Goal: Task Accomplishment & Management: Use online tool/utility

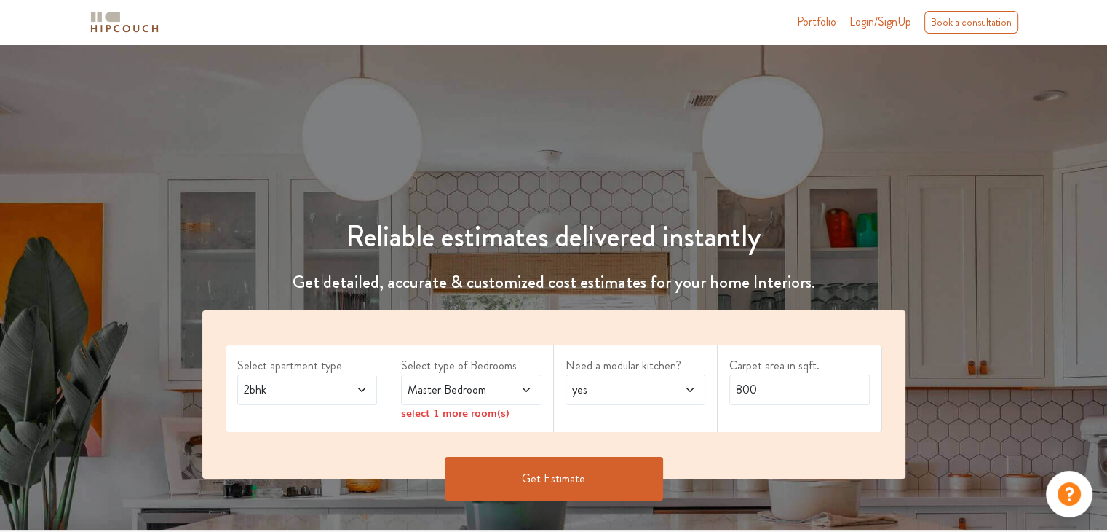
click at [443, 386] on span "Master Bedroom" at bounding box center [452, 389] width 95 height 17
click at [368, 443] on div "Select apartment type 2bhk Select type of Bedrooms Master Bedroom select 1 more…" at bounding box center [553, 394] width 703 height 168
click at [626, 393] on span "yes" at bounding box center [616, 389] width 95 height 17
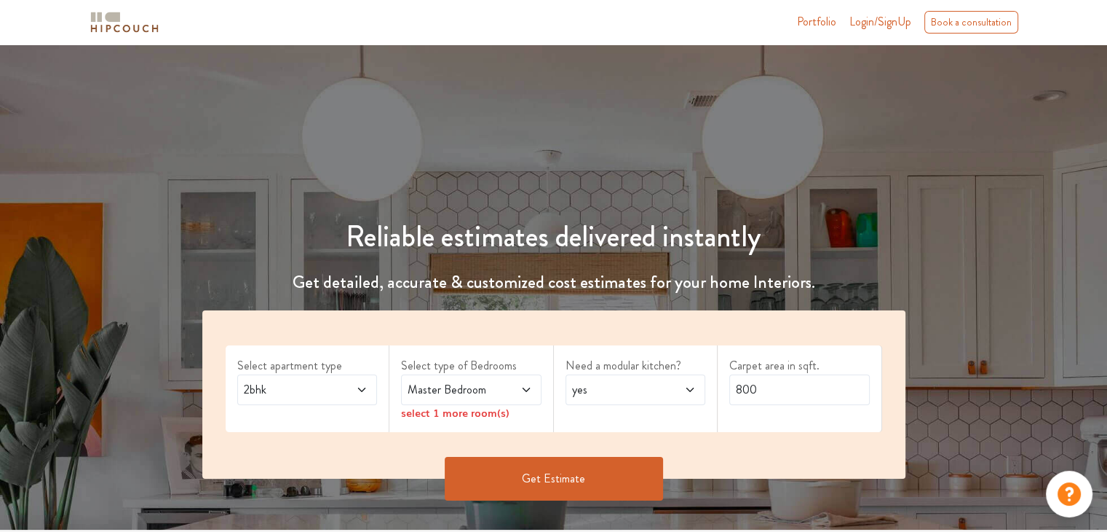
click at [626, 393] on span "yes" at bounding box center [616, 389] width 95 height 17
click at [748, 389] on input "800" at bounding box center [800, 389] width 141 height 31
type input "911"
click at [561, 467] on button "Get Estimate" at bounding box center [554, 479] width 218 height 44
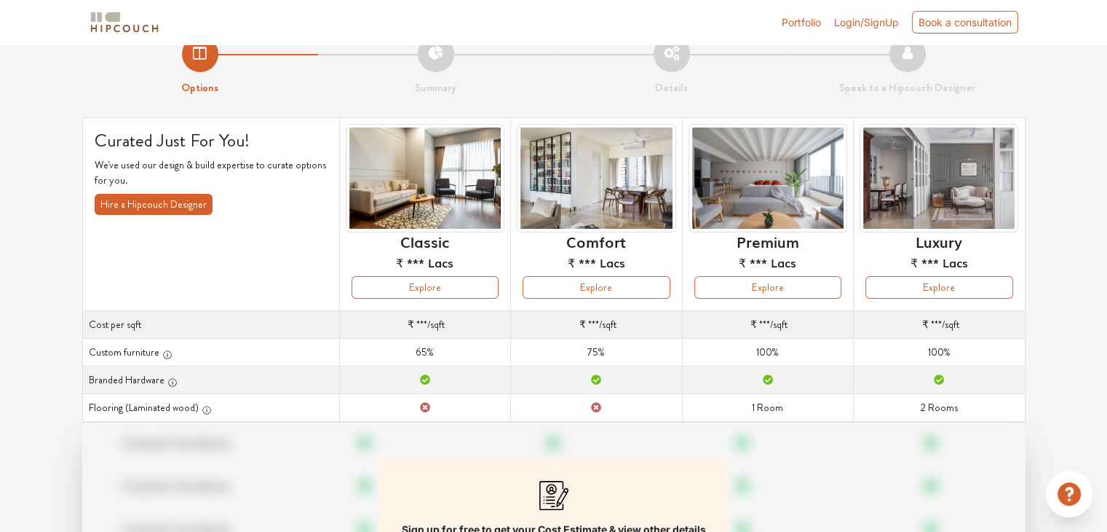
scroll to position [184, 0]
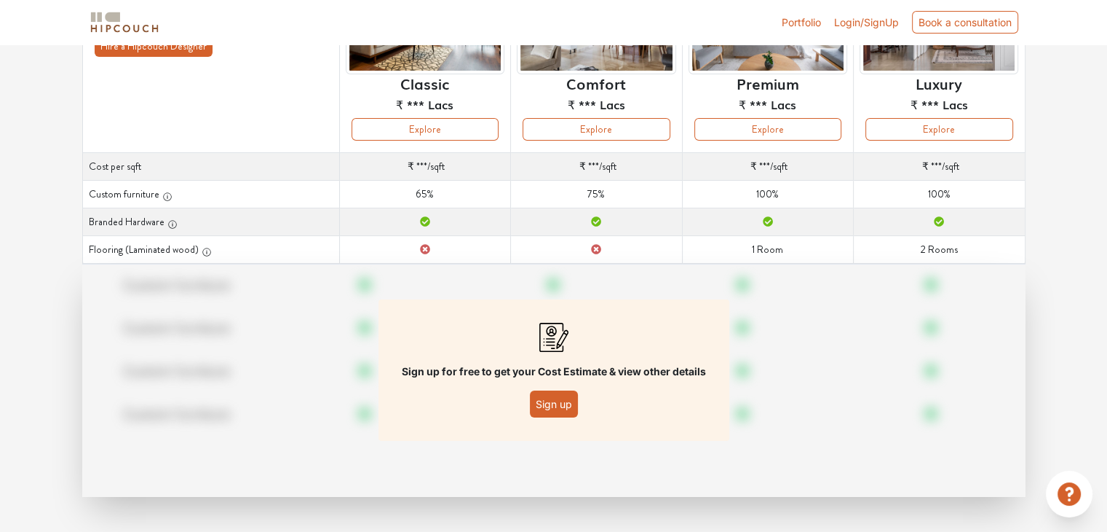
click at [551, 400] on button "Sign up" at bounding box center [554, 403] width 48 height 27
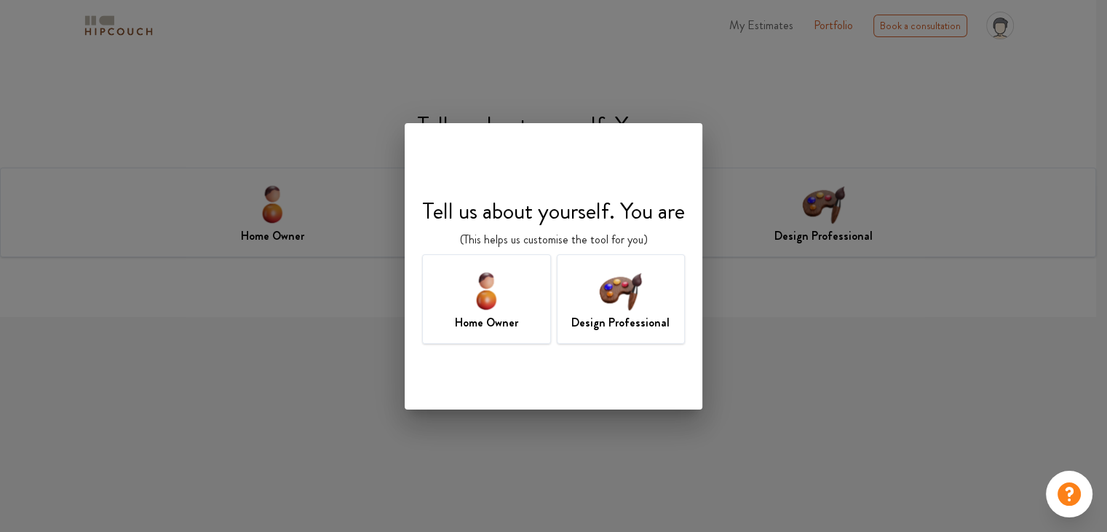
click at [504, 286] on img at bounding box center [486, 289] width 47 height 47
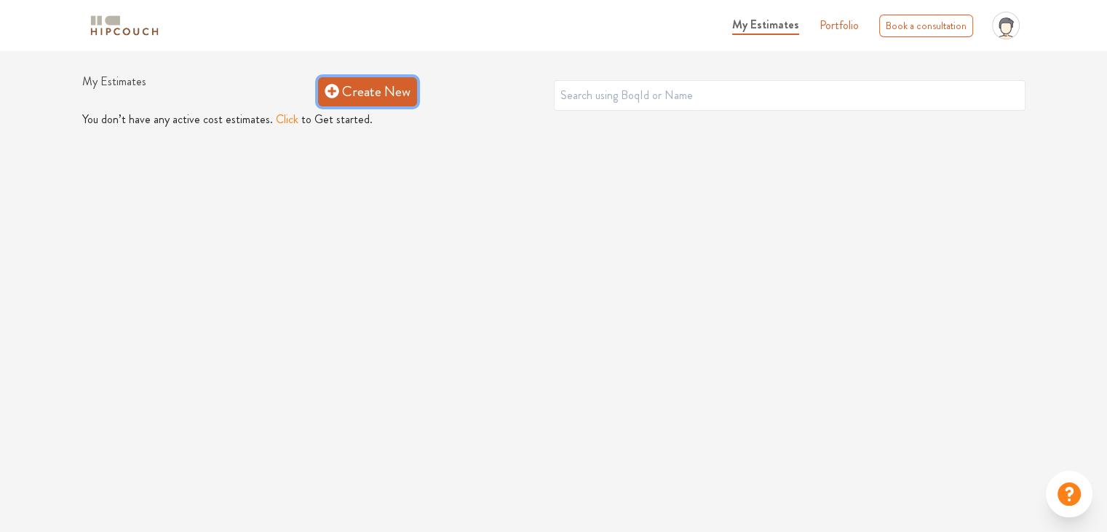
click at [376, 88] on link "Create New" at bounding box center [367, 91] width 99 height 29
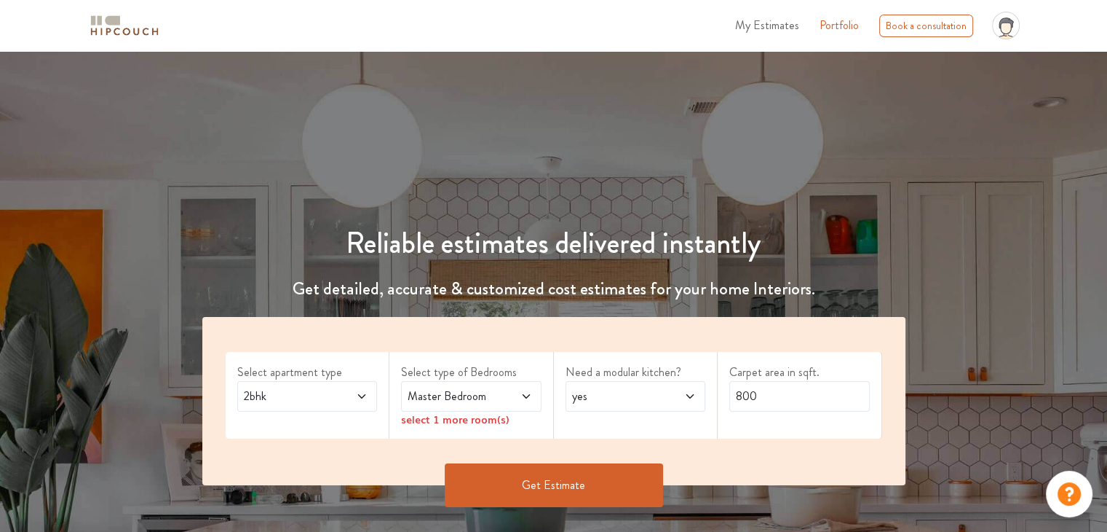
click at [514, 393] on span at bounding box center [516, 395] width 32 height 17
click at [366, 446] on div "Select apartment type 2bhk Select type of Bedrooms Master Bedroom select 1 more…" at bounding box center [553, 401] width 703 height 168
click at [443, 422] on div "select 1 more room(s)" at bounding box center [471, 418] width 141 height 15
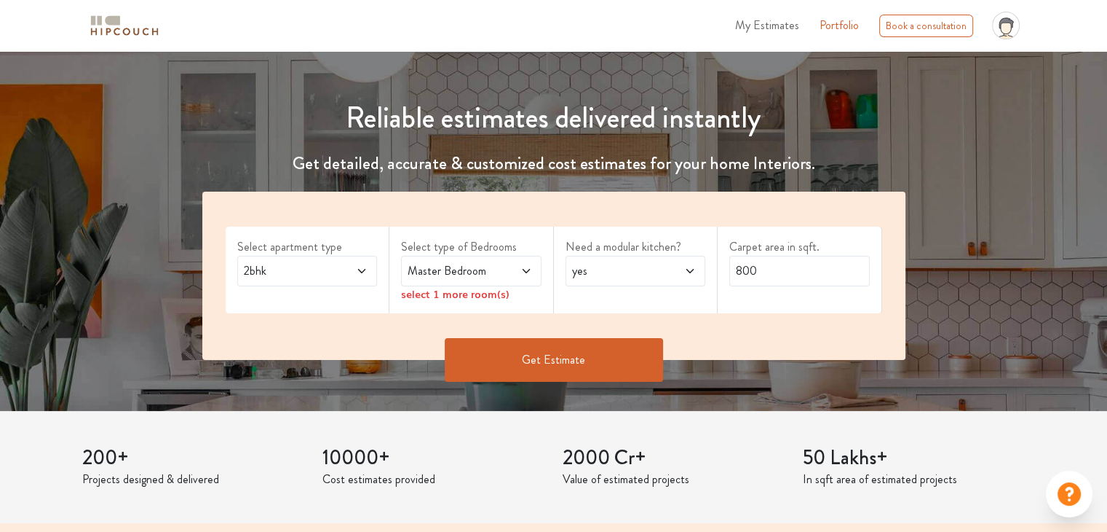
scroll to position [125, 0]
click at [569, 366] on button "Get Estimate" at bounding box center [554, 360] width 218 height 44
